Goal: Information Seeking & Learning: Learn about a topic

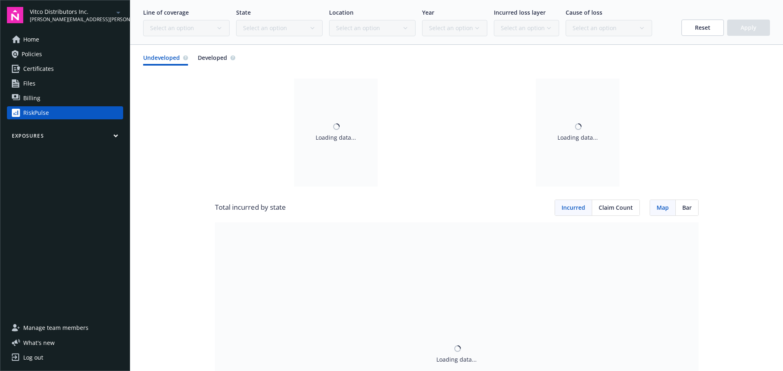
click at [63, 115] on link "RiskPulse" at bounding box center [65, 112] width 116 height 13
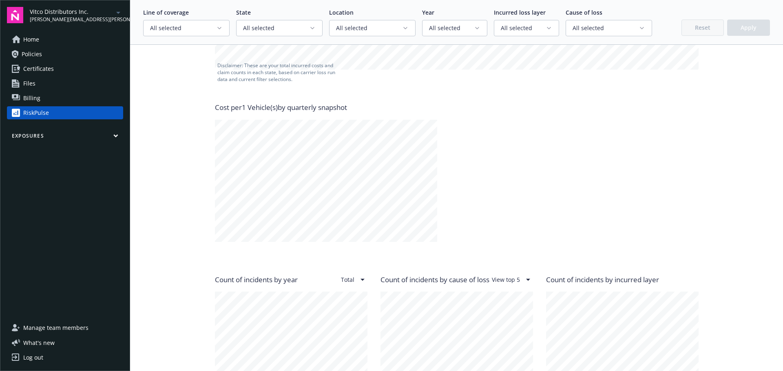
scroll to position [408, 0]
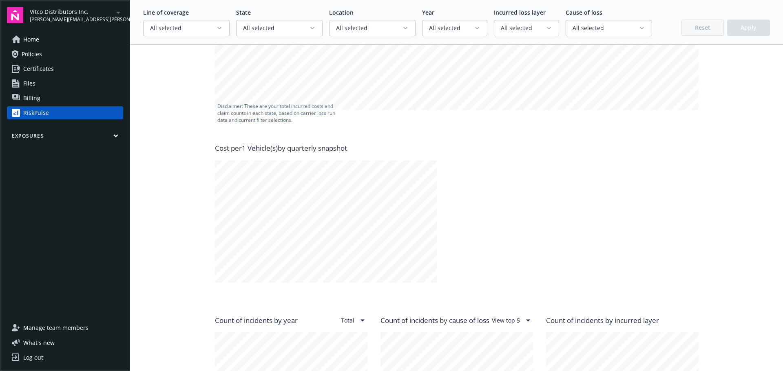
click at [214, 24] on span "All selected" at bounding box center [183, 28] width 66 height 8
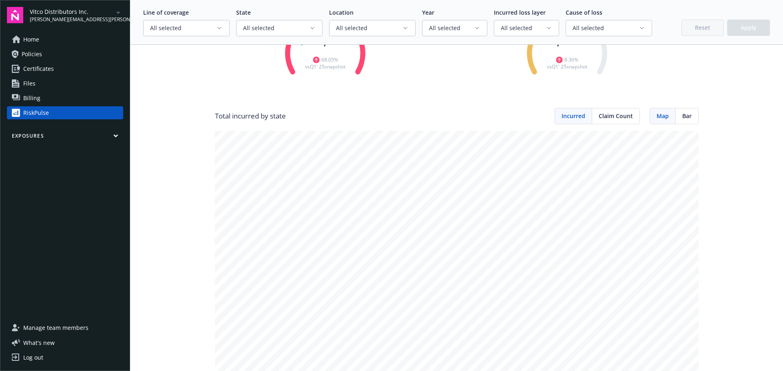
scroll to position [0, 0]
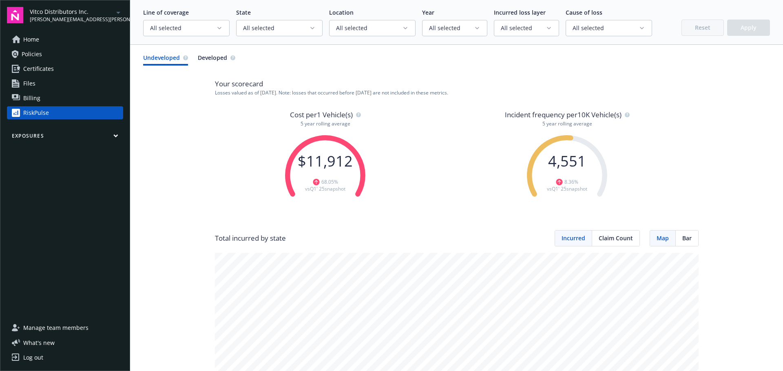
click at [212, 34] on button "All selected" at bounding box center [186, 28] width 86 height 16
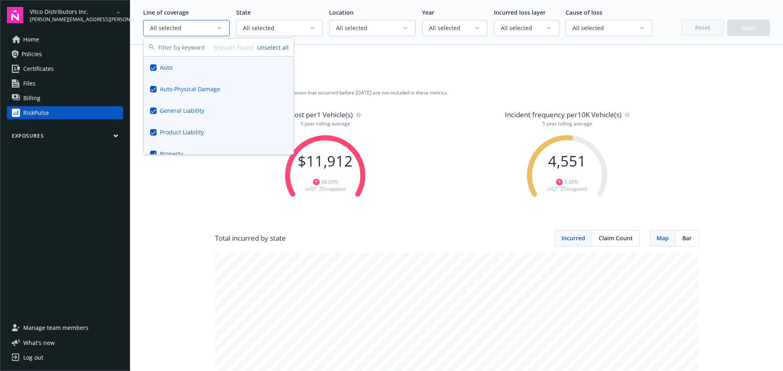
click at [269, 48] on button "Unselect all" at bounding box center [273, 47] width 32 height 9
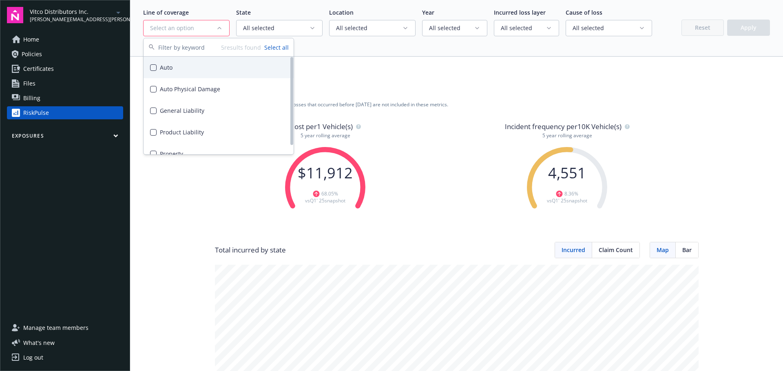
click at [188, 69] on div "Auto" at bounding box center [218, 68] width 150 height 22
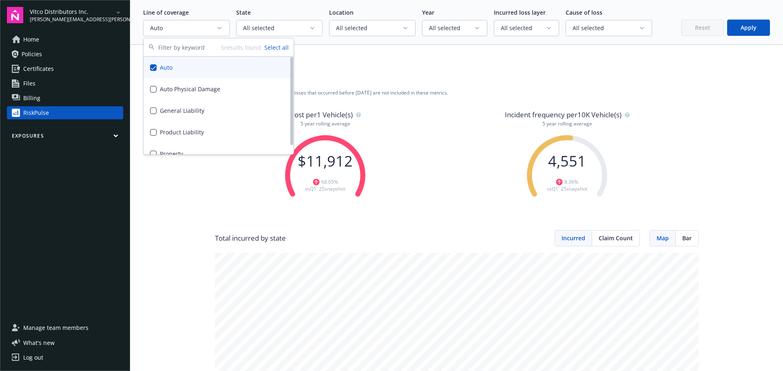
click at [750, 26] on button "Apply" at bounding box center [748, 28] width 43 height 16
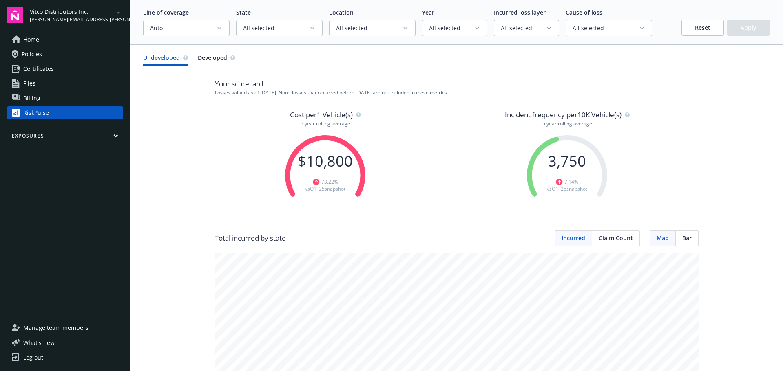
click at [214, 32] on button "Auto" at bounding box center [186, 28] width 86 height 16
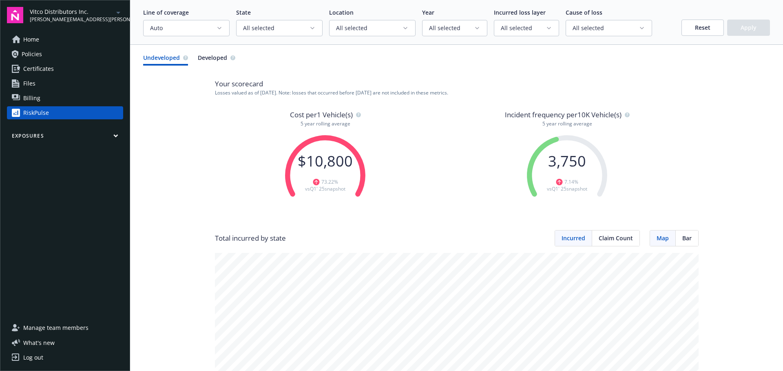
click at [213, 56] on span "Developed" at bounding box center [212, 57] width 29 height 9
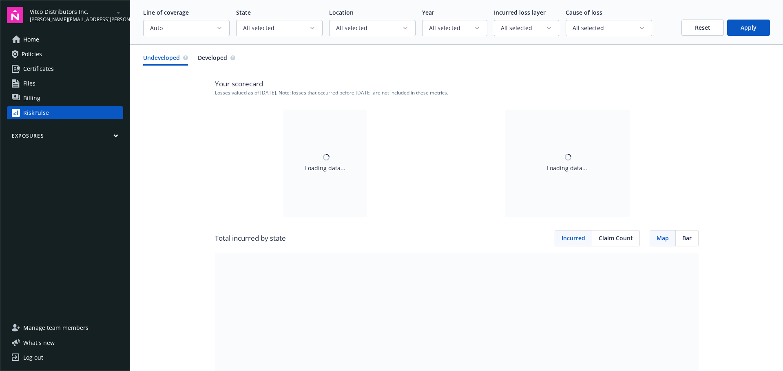
click at [169, 62] on span "Undeveloped" at bounding box center [161, 57] width 37 height 9
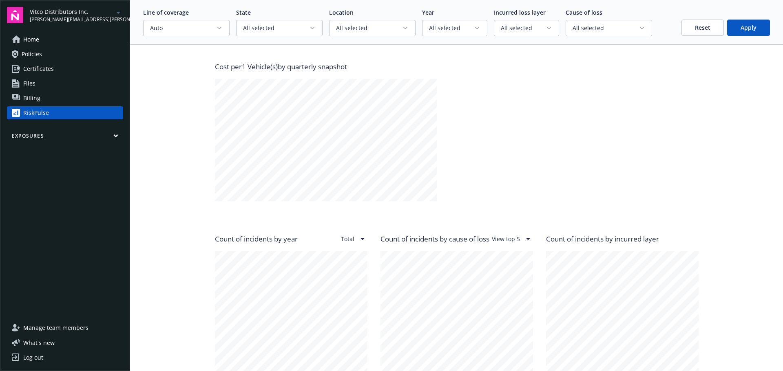
scroll to position [611, 0]
